Goal: Use online tool/utility

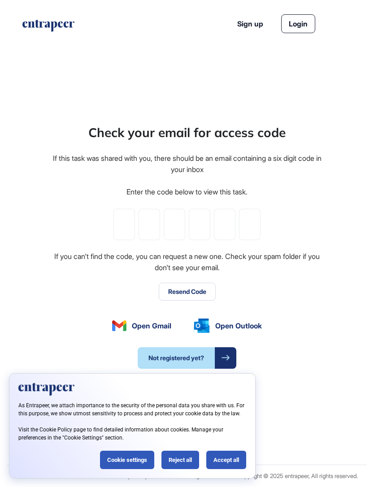
scroll to position [0, 0]
click at [233, 456] on div "Accept all" at bounding box center [226, 460] width 40 height 18
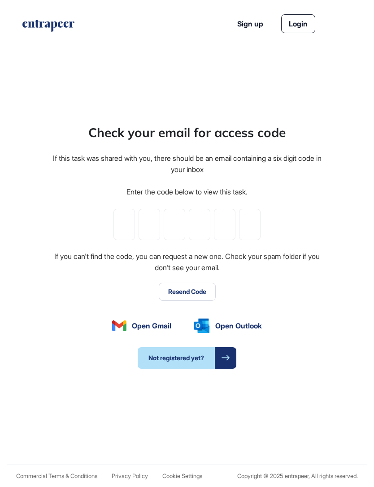
scroll to position [0, 0]
click at [129, 240] on input "tel" at bounding box center [124, 224] width 22 height 31
paste input "*"
type input "*"
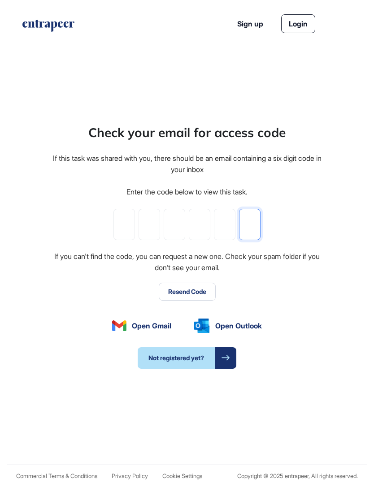
type input "*"
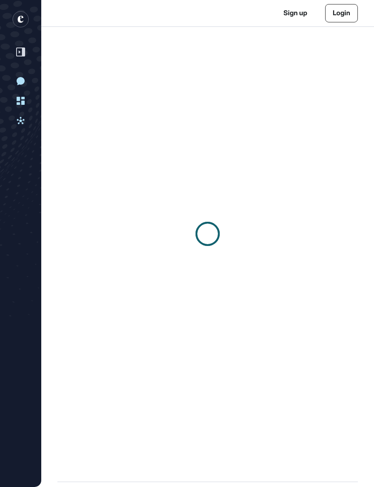
scroll to position [0, 0]
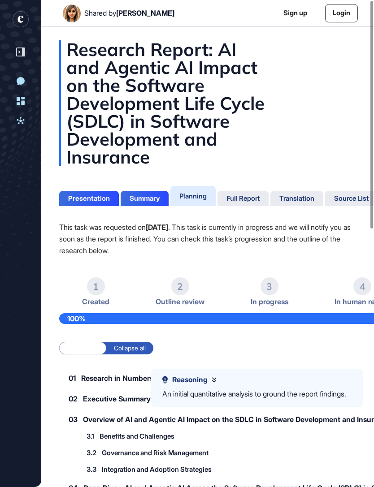
click at [255, 203] on div "Full Report" at bounding box center [242, 198] width 51 height 15
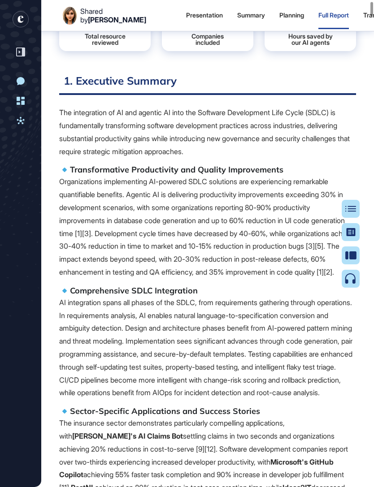
scroll to position [329, 0]
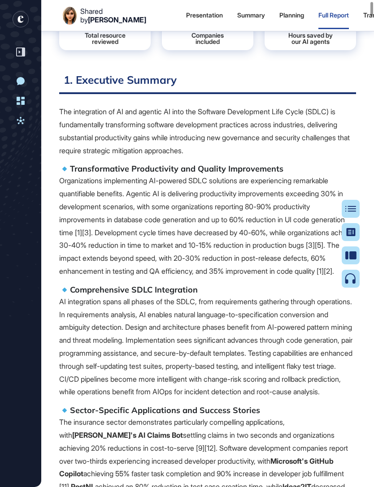
click at [356, 281] on icon at bounding box center [350, 278] width 11 height 11
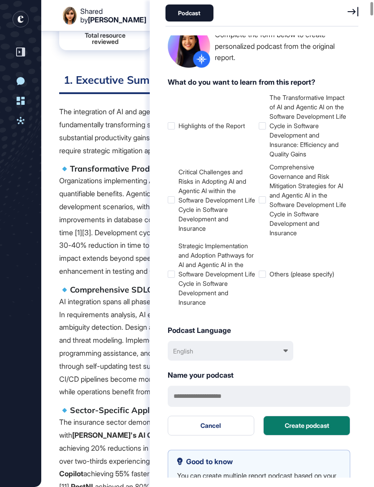
scroll to position [56, 0]
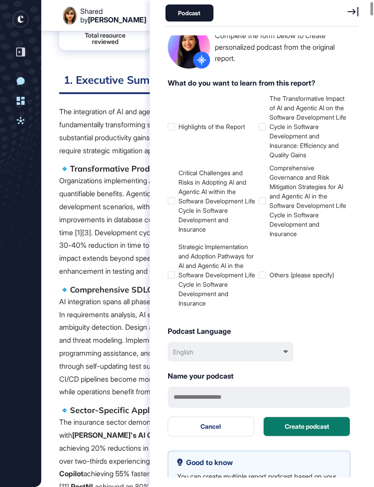
click at [315, 423] on button "Create podcast" at bounding box center [306, 427] width 87 height 20
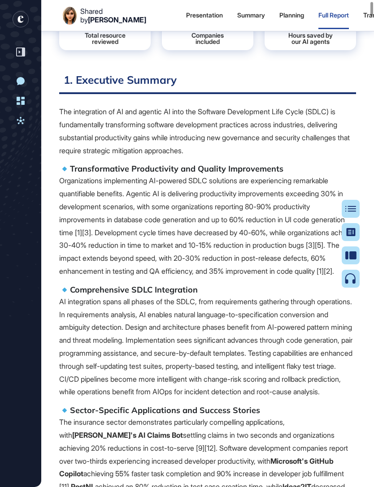
scroll to position [472, 2]
